Goal: Find specific page/section: Find specific page/section

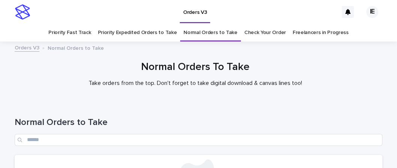
scroll to position [99, 0]
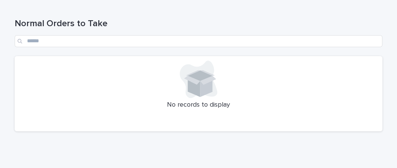
click at [105, 93] on div at bounding box center [198, 80] width 359 height 38
drag, startPoint x: 56, startPoint y: 84, endPoint x: 52, endPoint y: 106, distance: 22.1
click at [57, 84] on div at bounding box center [198, 80] width 359 height 38
click at [95, 97] on div at bounding box center [198, 80] width 359 height 38
click at [116, 86] on div at bounding box center [198, 80] width 359 height 38
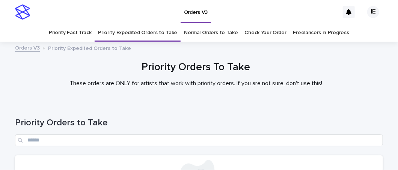
scroll to position [125, 0]
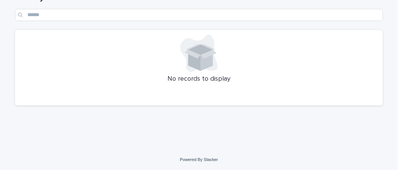
click at [134, 108] on div "Priority Orders to Take No records to display" at bounding box center [199, 44] width 368 height 134
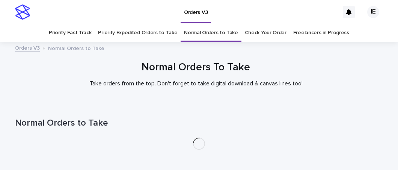
click at [354, 68] on div "Normal Orders To Take Take orders from the top. Don't forget to take digital do…" at bounding box center [196, 77] width 392 height 32
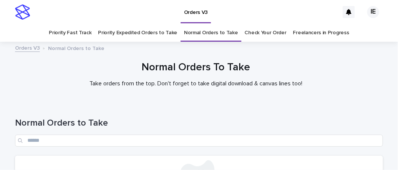
scroll to position [24, 0]
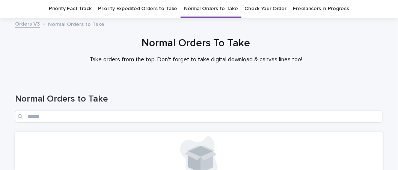
click at [363, 81] on div "Normal Orders to Take" at bounding box center [199, 104] width 368 height 53
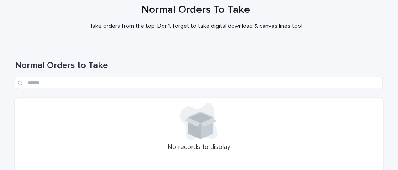
scroll to position [126, 0]
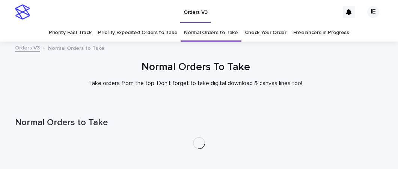
click at [383, 61] on div "Normal Orders To Take Take orders from the top. Don't forget to take digital do…" at bounding box center [195, 77] width 391 height 32
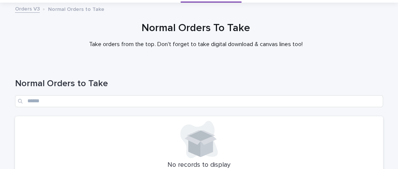
scroll to position [39, 0]
click at [342, 75] on div "Normal Orders to Take" at bounding box center [199, 89] width 368 height 53
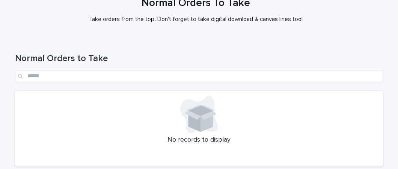
scroll to position [99, 0]
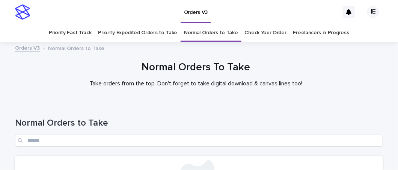
scroll to position [126, 0]
